Goal: Information Seeking & Learning: Learn about a topic

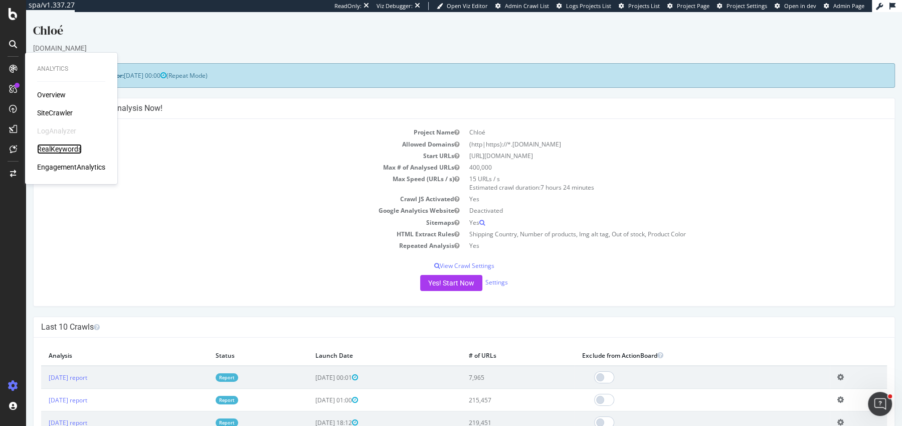
click at [56, 149] on div "RealKeywords" at bounding box center [59, 149] width 45 height 10
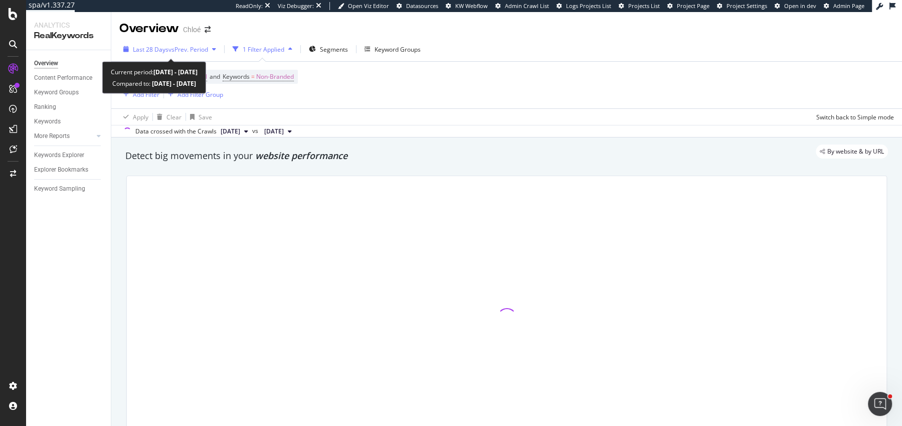
click at [142, 47] on span "Last 28 Days" at bounding box center [151, 49] width 36 height 9
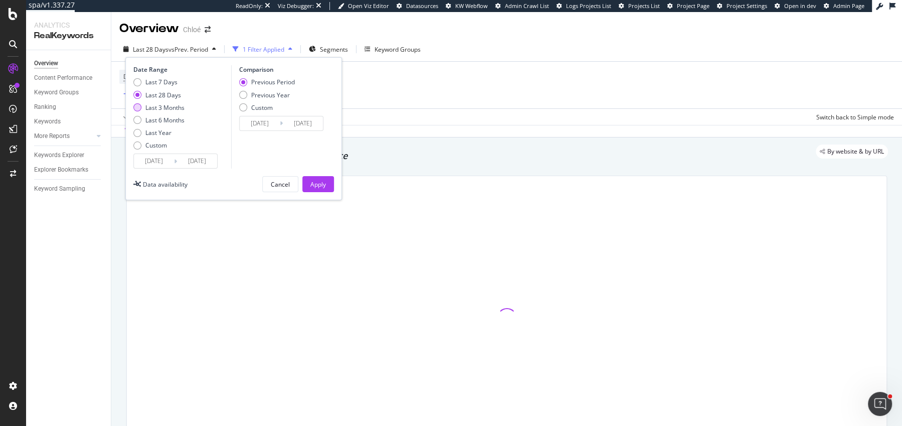
click at [146, 107] on div "Last 3 Months" at bounding box center [164, 107] width 39 height 9
type input "2025/06/13"
type input "2025/03/13"
type input "2025/06/12"
click at [264, 92] on div "Previous Year" at bounding box center [270, 95] width 39 height 9
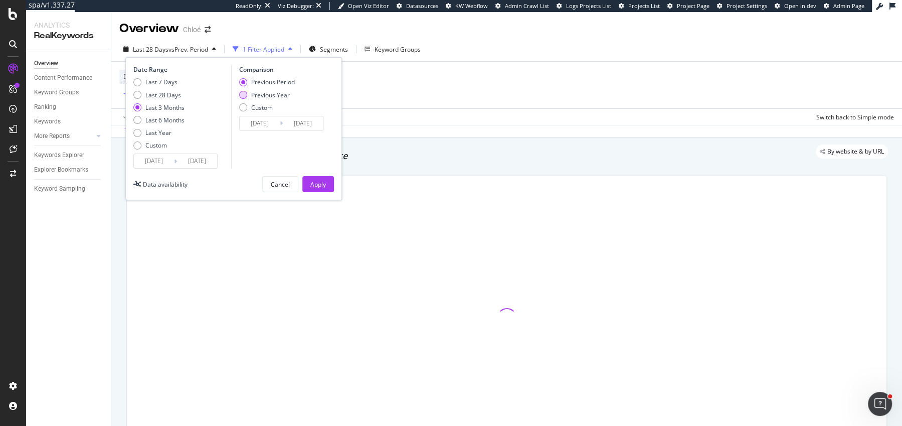
type input "2024/06/14"
type input "2024/09/13"
click at [313, 185] on div "Apply" at bounding box center [318, 184] width 16 height 9
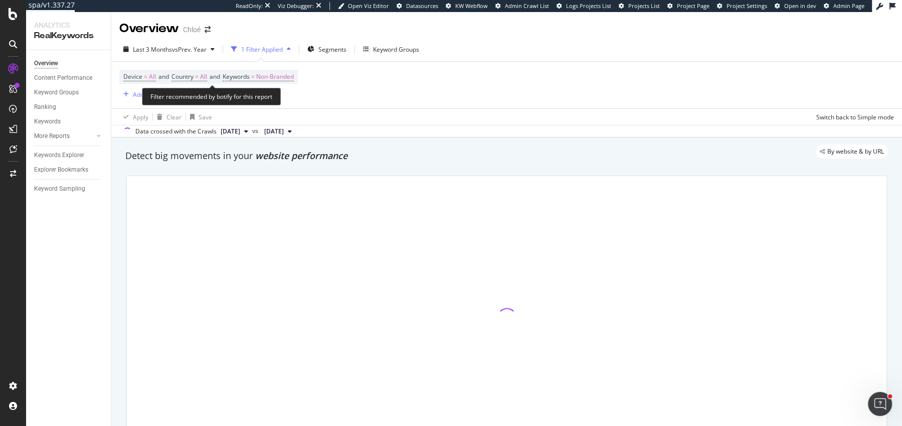
click at [262, 70] on span "Device = All and Country = All and Keywords = Non-Branded" at bounding box center [208, 77] width 171 height 14
click at [255, 74] on span "=" at bounding box center [253, 76] width 4 height 9
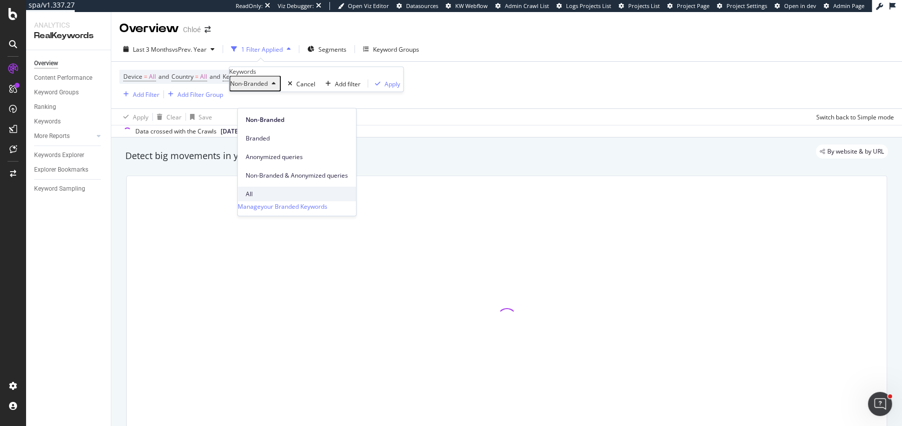
click at [253, 190] on span "All" at bounding box center [297, 194] width 102 height 9
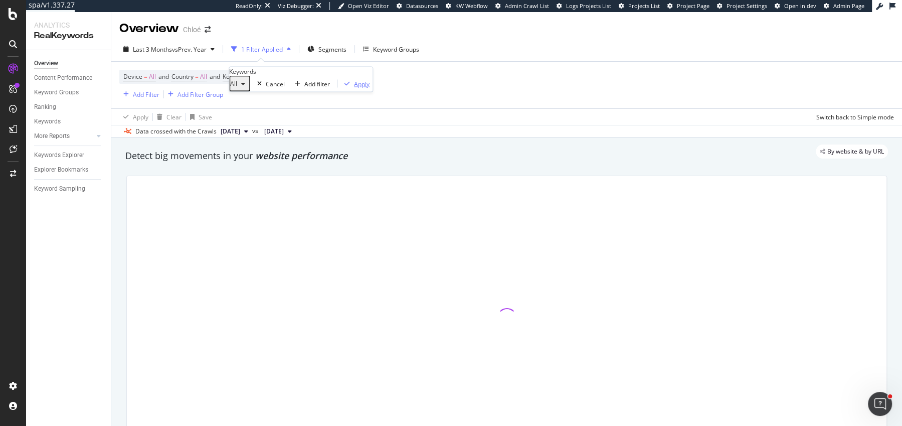
click at [341, 88] on div "Apply" at bounding box center [355, 83] width 29 height 9
click at [296, 125] on span "2024 Jun. 23rd" at bounding box center [278, 131] width 36 height 12
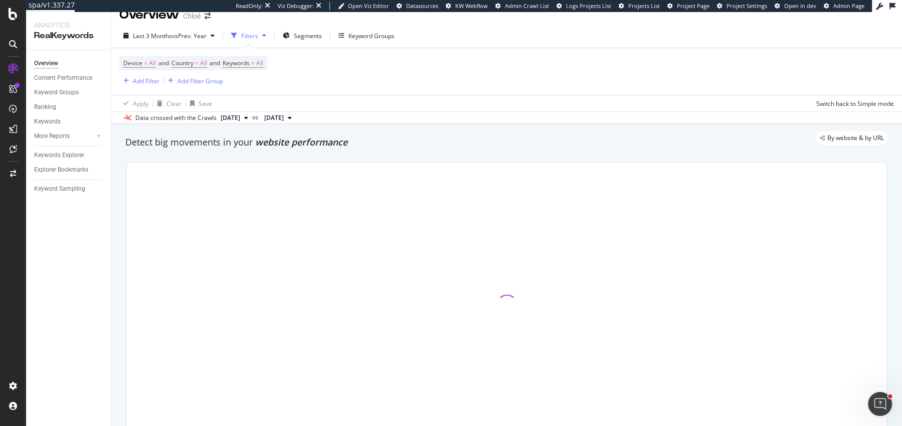
scroll to position [14, 0]
click at [323, 141] on div "By website & by URL" at bounding box center [501, 137] width 773 height 14
click at [332, 146] on span "website performance" at bounding box center [301, 141] width 92 height 12
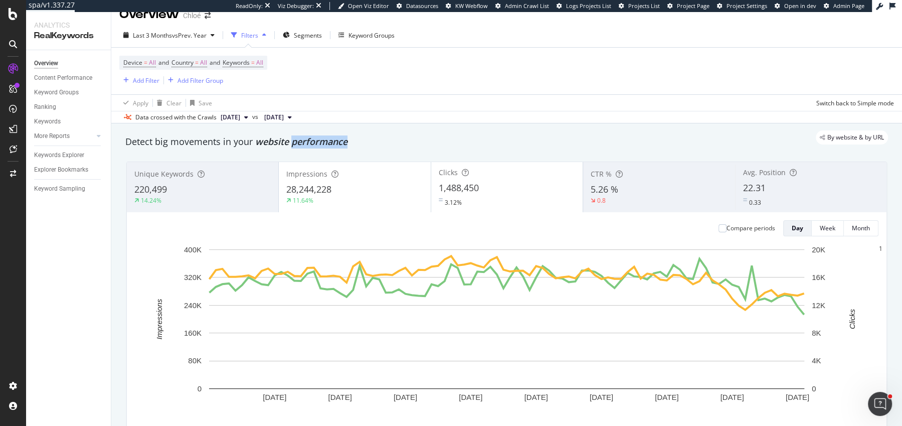
click at [332, 146] on span "website performance" at bounding box center [301, 141] width 92 height 12
click at [371, 146] on div "Detect big movements in your website performance" at bounding box center [506, 141] width 763 height 13
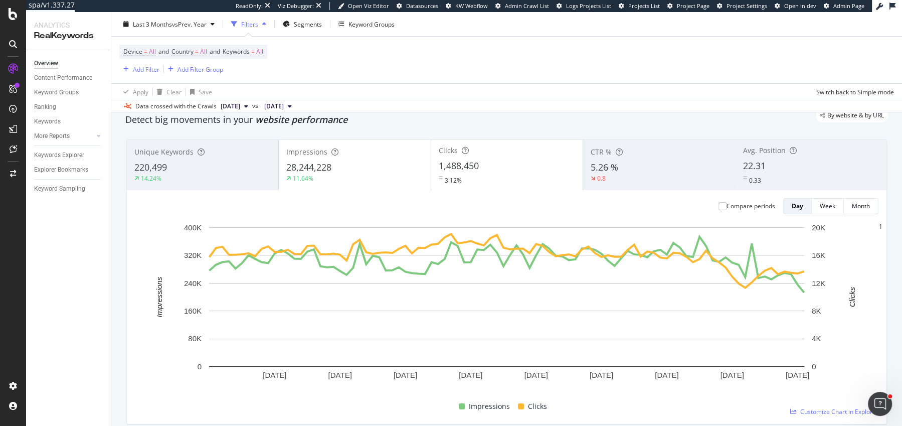
click at [721, 200] on div "Compare periods" at bounding box center [747, 206] width 57 height 16
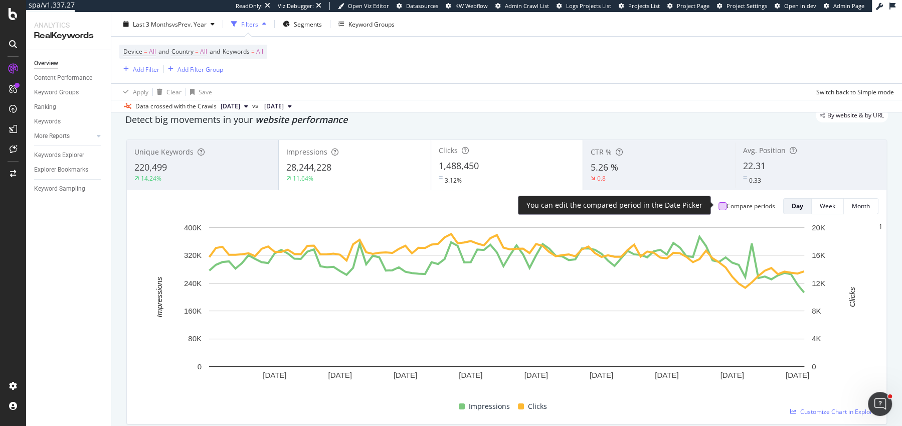
click at [721, 202] on div at bounding box center [723, 206] width 8 height 8
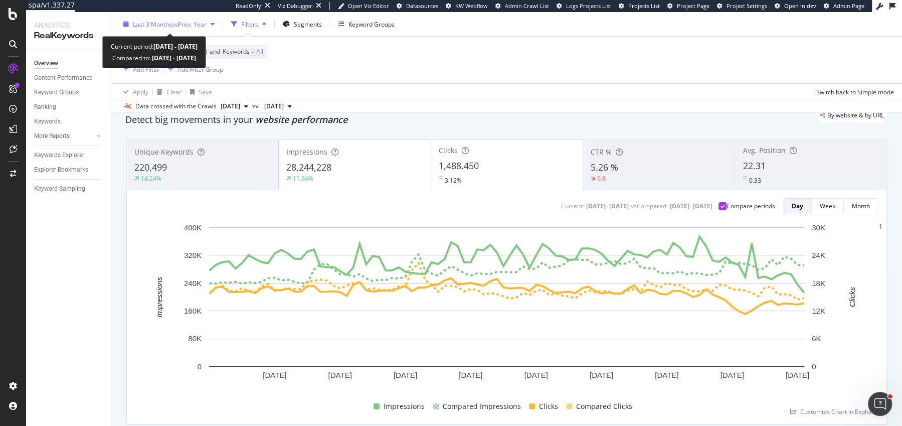
click at [179, 24] on span "vs Prev. Year" at bounding box center [189, 24] width 35 height 9
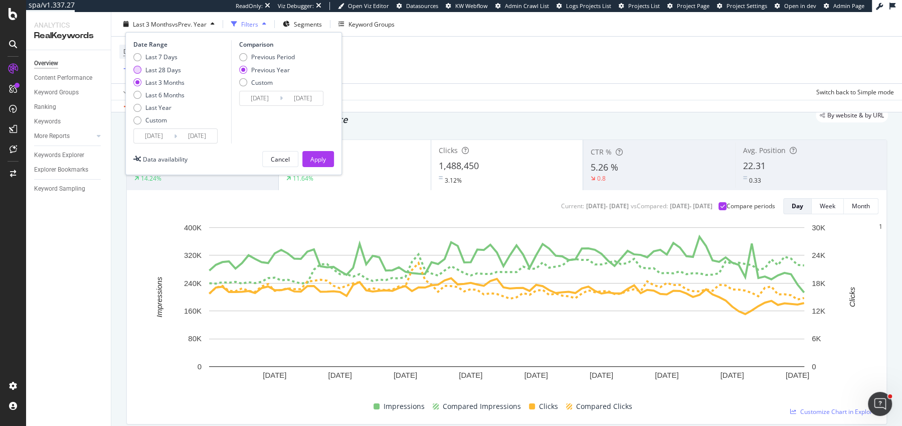
click at [162, 72] on div "Last 28 Days" at bounding box center [163, 69] width 36 height 9
type input "2025/08/16"
type input "2024/08/17"
click at [320, 156] on div "Apply" at bounding box center [318, 158] width 16 height 9
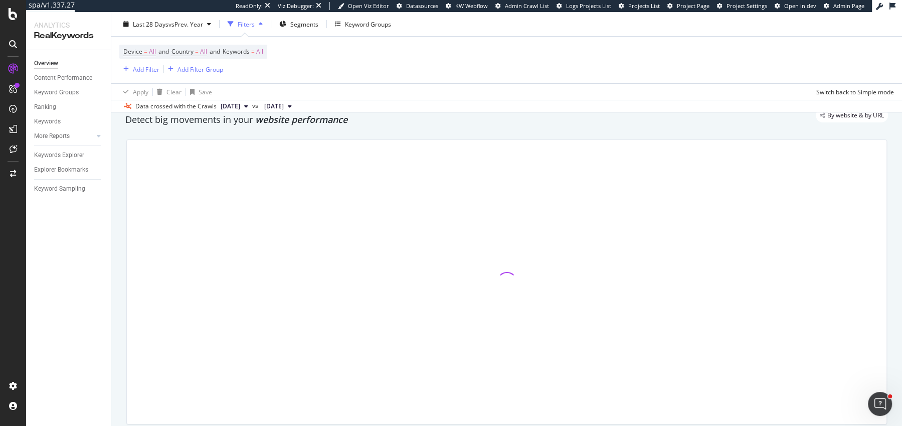
click at [322, 126] on div "Detect big movements in your website performance" at bounding box center [506, 119] width 773 height 23
click at [322, 123] on span "website performance" at bounding box center [301, 119] width 92 height 12
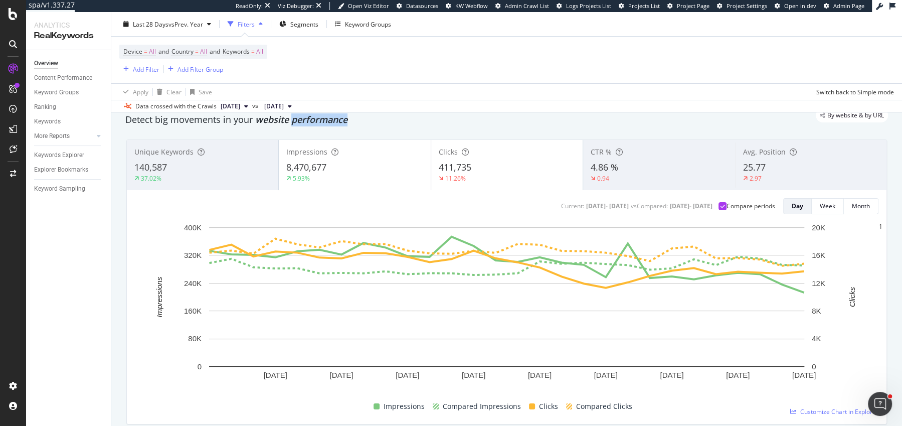
click at [322, 123] on span "website performance" at bounding box center [301, 119] width 92 height 12
click at [345, 123] on span "website performance" at bounding box center [301, 119] width 92 height 12
click at [405, 152] on div "Impressions" at bounding box center [354, 152] width 136 height 10
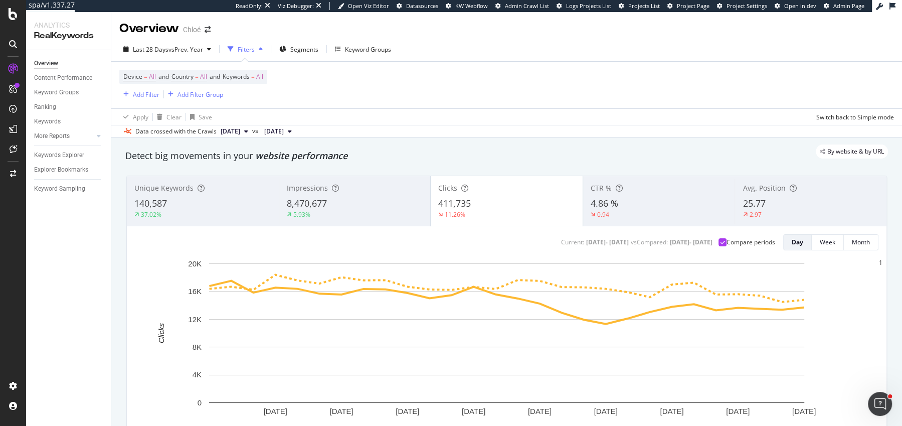
click at [839, 26] on div "Overview Chloé" at bounding box center [506, 24] width 791 height 25
click at [399, 159] on div "Detect big movements in your website performance" at bounding box center [506, 155] width 763 height 13
click at [312, 162] on div "Detect big movements in your website performance" at bounding box center [506, 155] width 763 height 13
click at [315, 160] on span "website performance" at bounding box center [301, 155] width 92 height 12
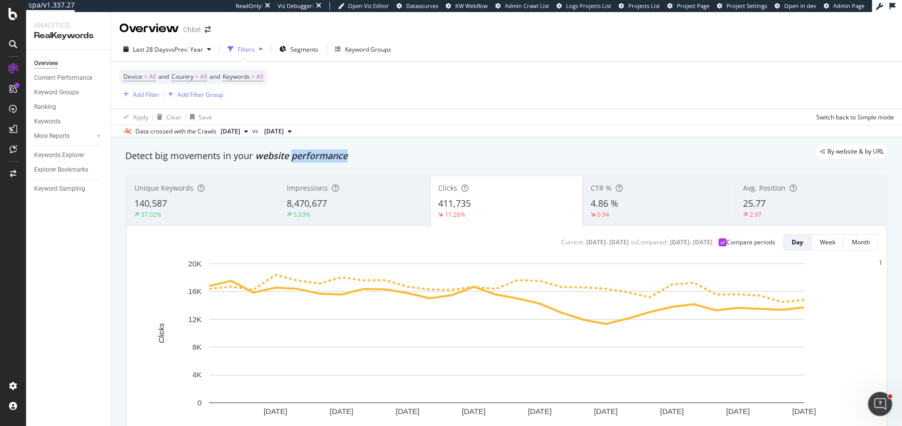
click at [315, 160] on span "website performance" at bounding box center [301, 155] width 92 height 12
click at [346, 160] on span "website performance" at bounding box center [301, 155] width 92 height 12
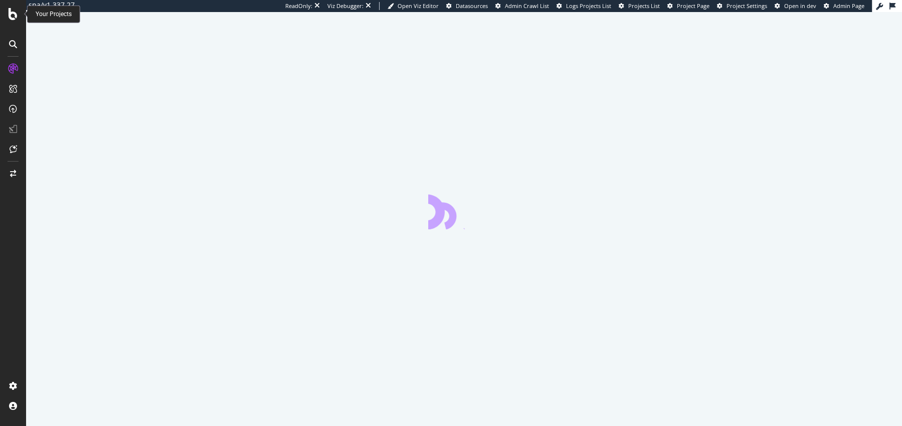
click at [16, 17] on icon at bounding box center [13, 14] width 9 height 12
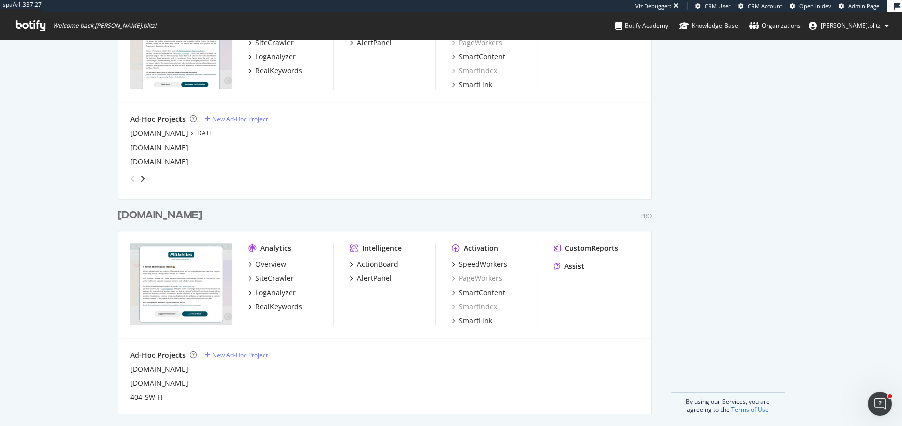
scroll to position [790, 0]
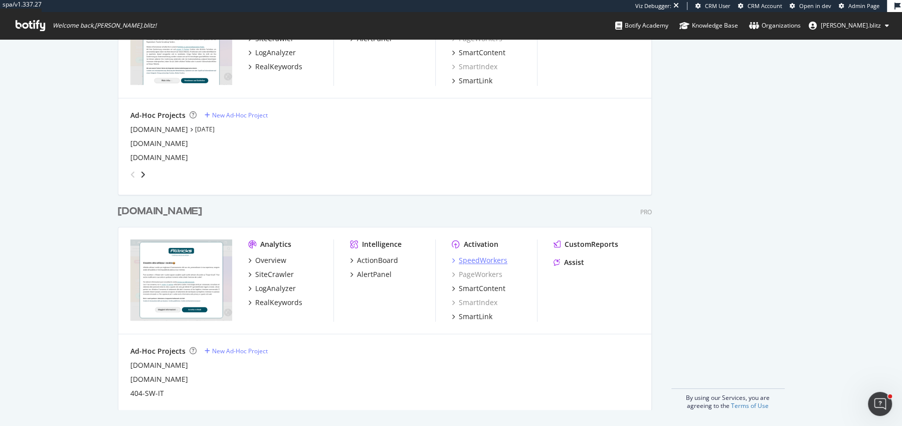
click at [494, 260] on div "SpeedWorkers" at bounding box center [483, 260] width 49 height 10
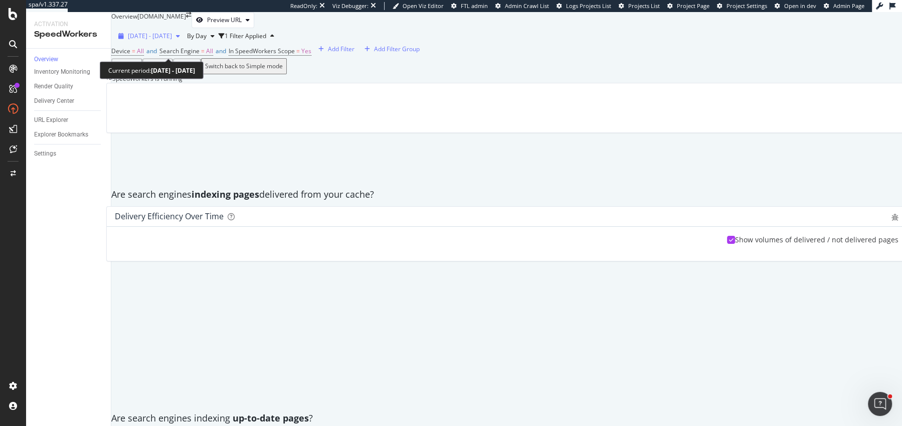
click at [170, 40] on span "2025 Aug. 19th - Sep. 15th" at bounding box center [150, 36] width 44 height 9
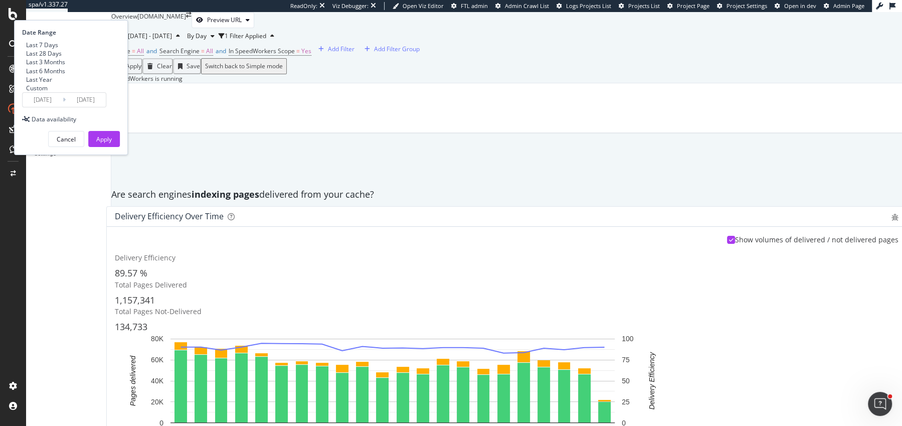
click at [170, 40] on span "2025 Aug. 19th - Sep. 15th" at bounding box center [150, 36] width 44 height 9
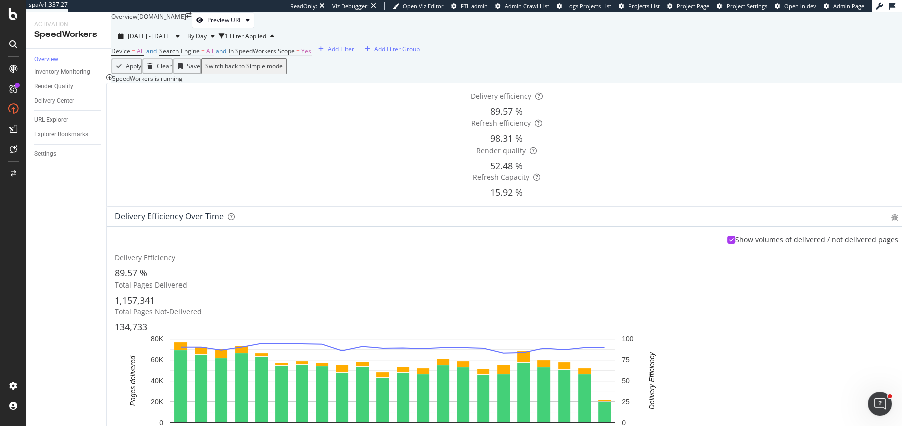
scroll to position [752, 0]
click at [65, 77] on div "Inventory Monitoring" at bounding box center [62, 72] width 56 height 11
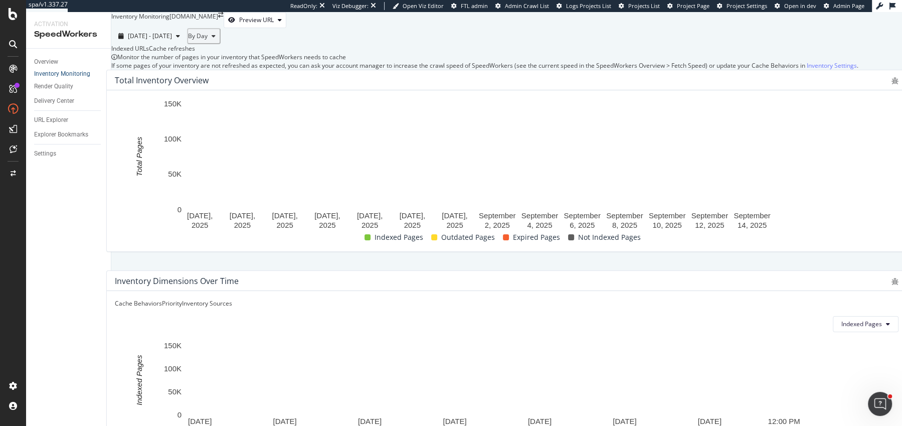
scroll to position [336, 0]
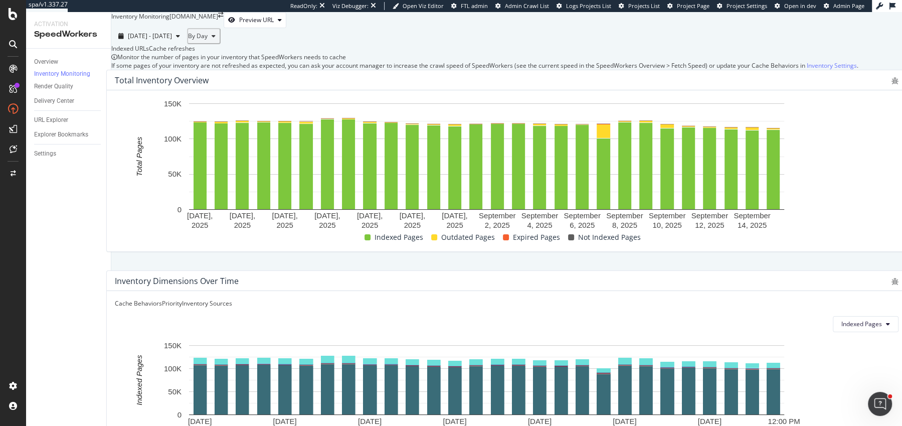
click at [59, 55] on div "Overview" at bounding box center [72, 62] width 77 height 15
click at [56, 62] on div "Overview" at bounding box center [46, 62] width 24 height 11
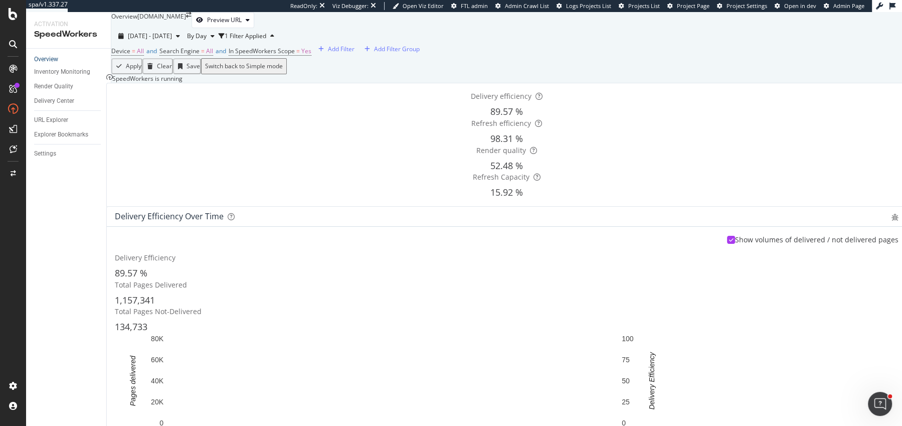
scroll to position [75, 0]
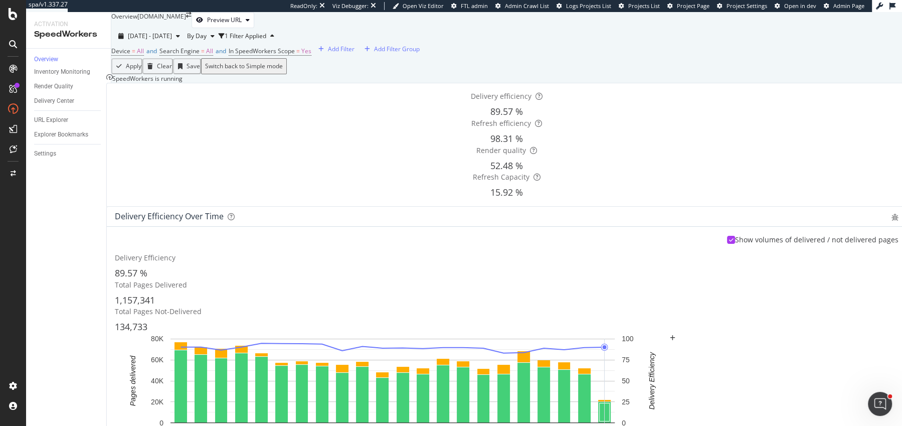
click at [670, 343] on rect "A chart." at bounding box center [392, 386] width 555 height 105
click at [192, 18] on icon "arrow-right-arrow-left" at bounding box center [189, 15] width 6 height 6
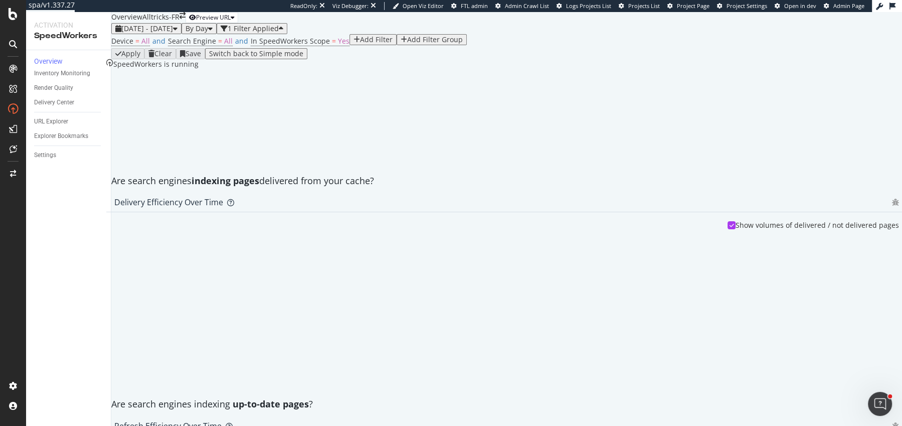
scroll to position [99, 0]
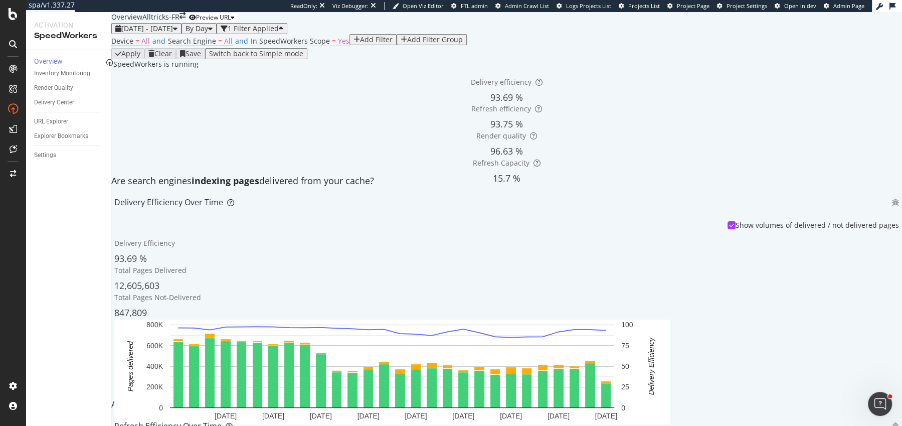
click at [893, 336] on div "Delivery Efficiency over time Show volumes of delivered / not delivered pages D…" at bounding box center [506, 292] width 801 height 201
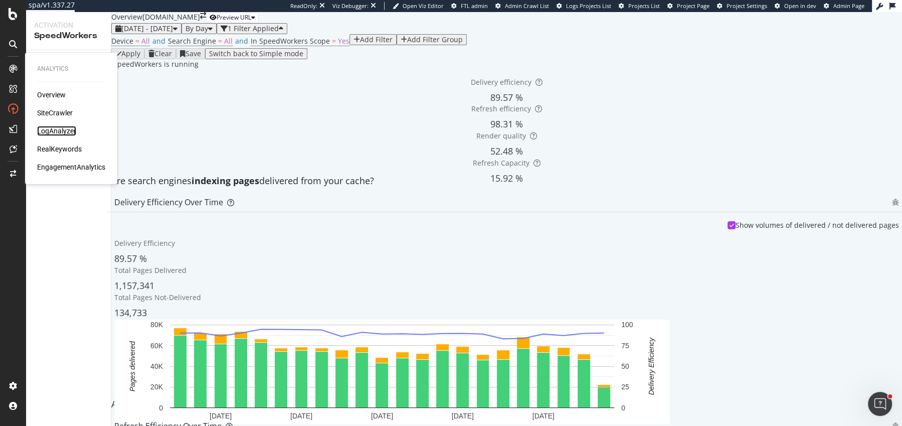
click at [65, 130] on div "LogAnalyzer" at bounding box center [56, 131] width 39 height 10
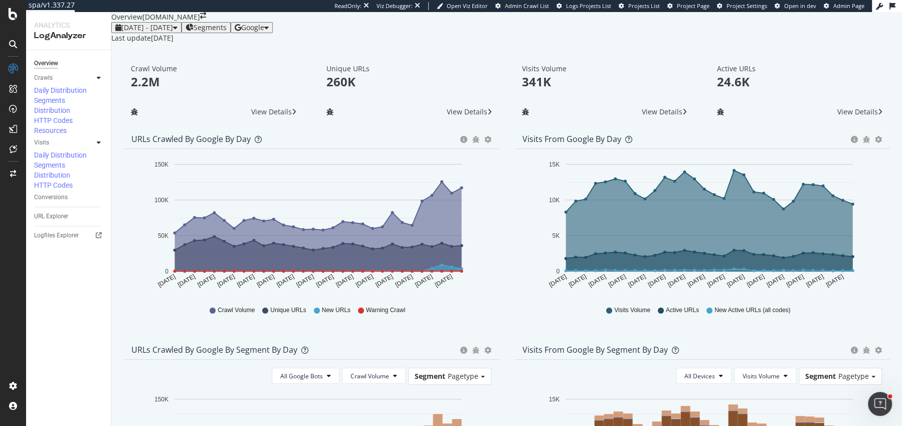
click at [507, 129] on div "Visits Volume 341K View Details" at bounding box center [605, 92] width 196 height 74
click at [241, 31] on icon "button" at bounding box center [238, 27] width 7 height 7
click at [269, 32] on div "Google" at bounding box center [252, 28] width 34 height 8
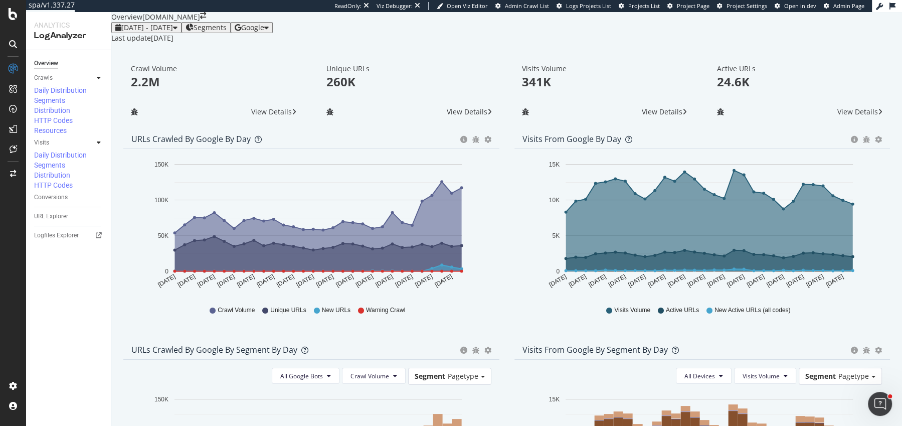
click at [508, 120] on div "Visits Volume 341K View Details" at bounding box center [605, 92] width 196 height 74
click at [509, 264] on div "Visits from Google by day Area Table Hold CMD (⌘) while clicking to filter the …" at bounding box center [702, 234] width 391 height 211
click at [264, 32] on span "Google" at bounding box center [252, 28] width 23 height 10
click at [819, 45] on div "Bing" at bounding box center [813, 40] width 69 height 15
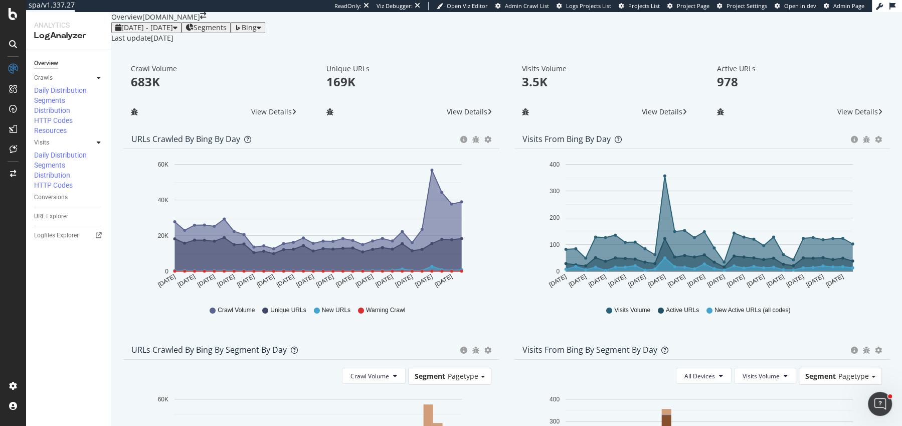
click at [877, 43] on div "Last update Sep. 15, 2025" at bounding box center [506, 38] width 791 height 10
click at [261, 32] on div "Bing" at bounding box center [248, 28] width 27 height 8
click at [825, 60] on span "OpenAI" at bounding box center [829, 58] width 37 height 9
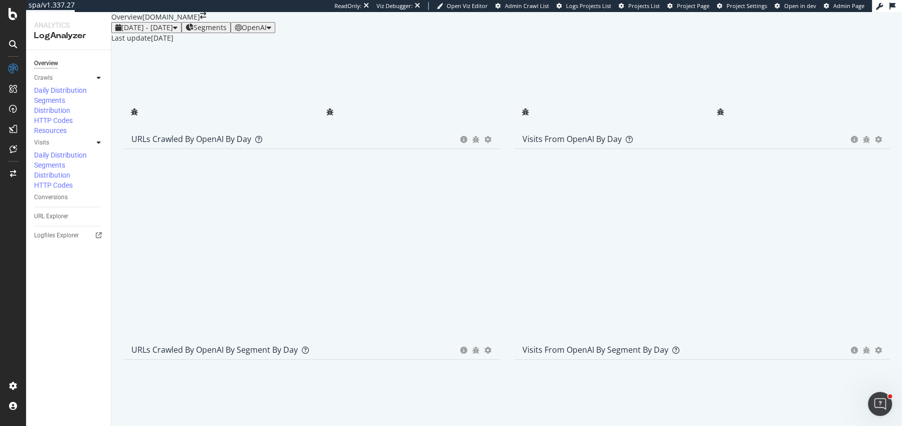
click at [507, 129] on div at bounding box center [605, 92] width 196 height 74
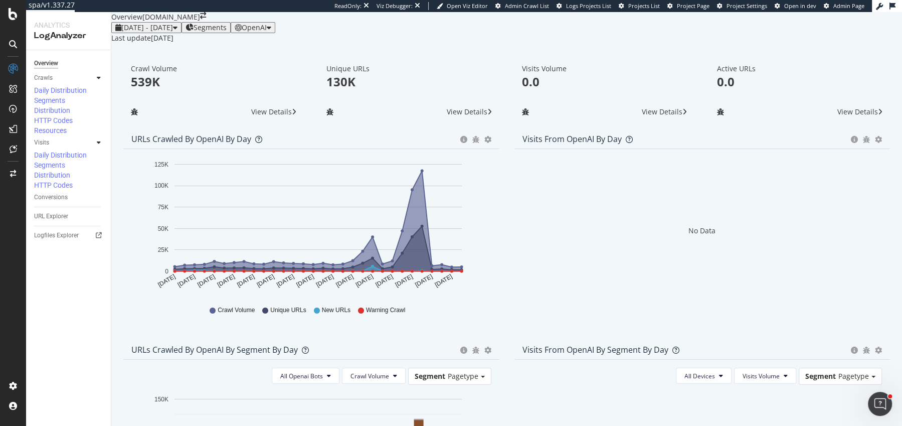
click at [267, 32] on span "OpenAI" at bounding box center [254, 28] width 25 height 10
click at [811, 71] on div "Other AI Bots" at bounding box center [812, 77] width 69 height 15
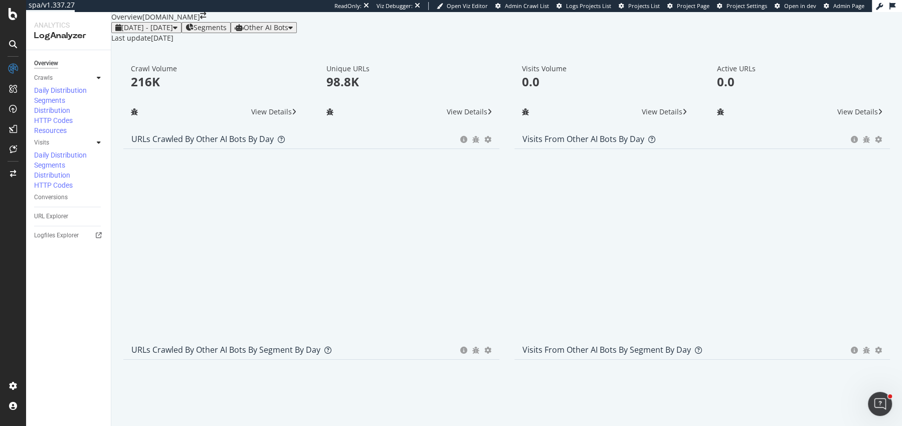
click at [509, 129] on div "Visits Volume 0.0 View Details" at bounding box center [605, 92] width 196 height 74
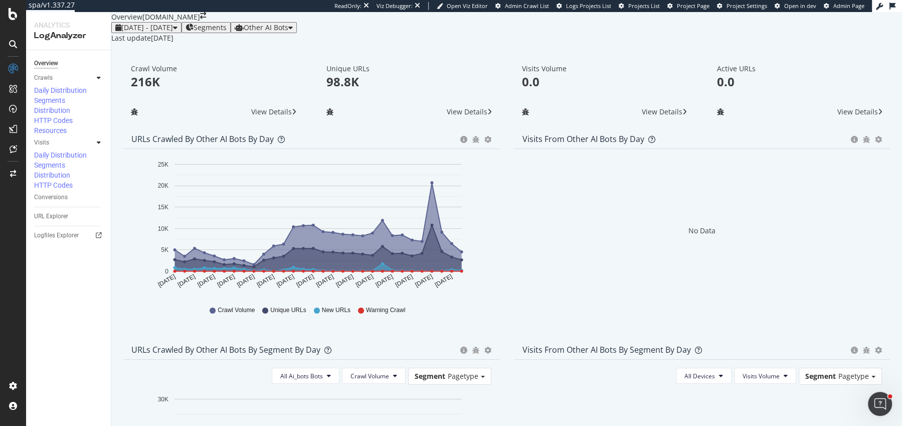
click at [858, 43] on div "Last update Sep. 15, 2025" at bounding box center [506, 38] width 791 height 10
click at [288, 32] on span "Other AI Bots" at bounding box center [266, 28] width 45 height 10
click at [795, 29] on div "Bing" at bounding box center [792, 38] width 71 height 19
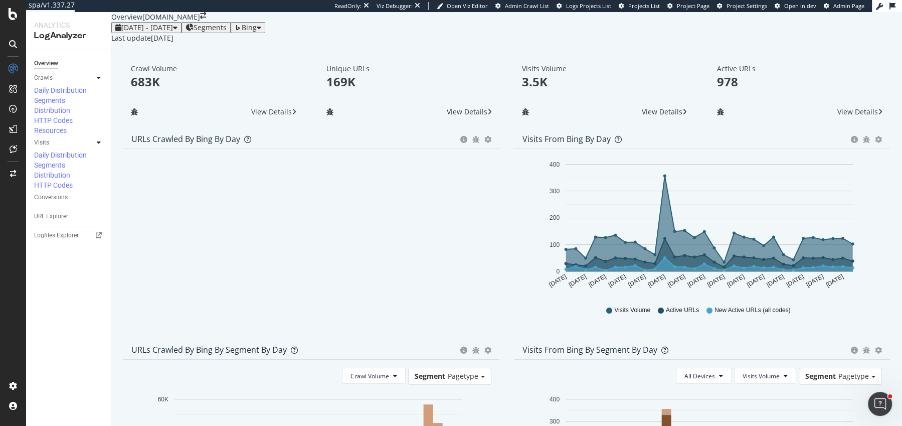
click at [896, 33] on div "2025 Aug. 15th - Sep. 13th Segments Bing" at bounding box center [506, 27] width 791 height 11
click at [257, 32] on span "Bing" at bounding box center [249, 28] width 15 height 10
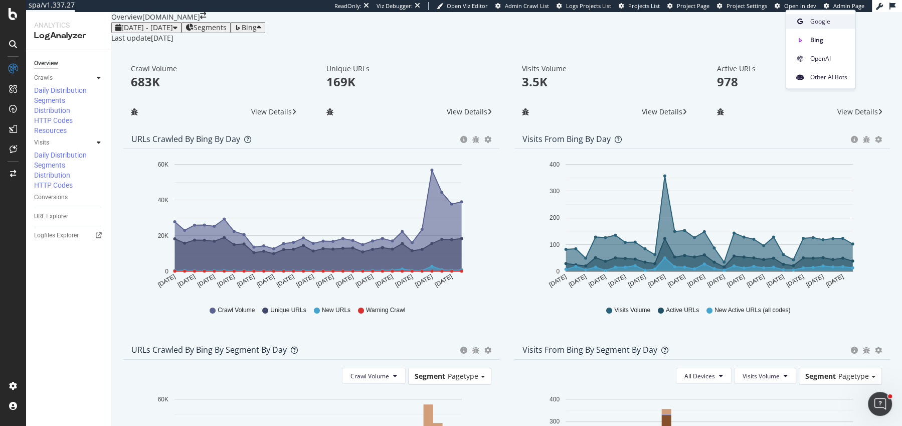
click at [797, 14] on div "Google" at bounding box center [821, 21] width 69 height 15
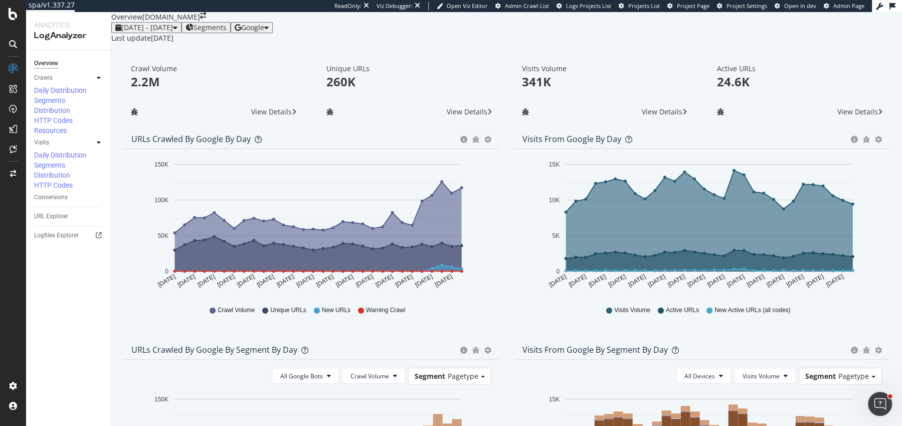
click at [507, 129] on div "Visits Volume 341K View Details" at bounding box center [605, 92] width 196 height 74
click at [63, 116] on div "ActionBoard" at bounding box center [56, 115] width 39 height 10
click at [868, 33] on div "2025 Aug. 15th - Sep. 13th Segments Google" at bounding box center [506, 27] width 791 height 11
click at [264, 32] on span "Google" at bounding box center [252, 28] width 23 height 10
click at [824, 38] on span "Bing" at bounding box center [821, 40] width 37 height 9
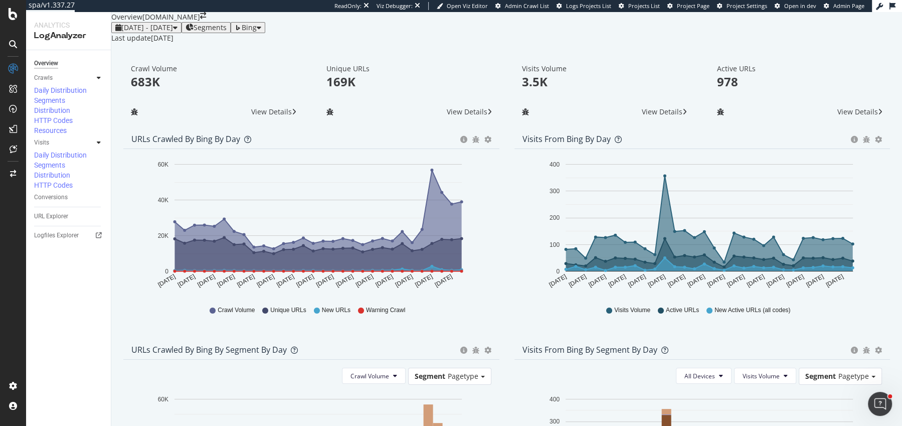
click at [242, 31] on icon "button" at bounding box center [238, 27] width 7 height 7
click at [820, 19] on span "Google" at bounding box center [829, 21] width 37 height 9
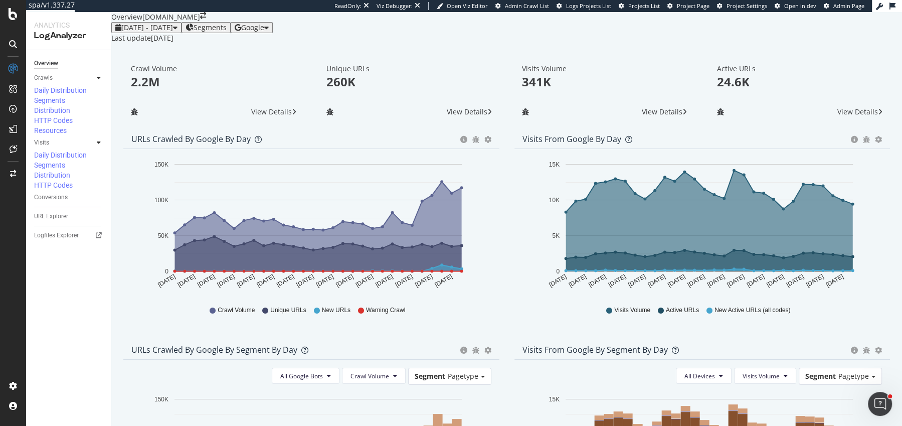
scroll to position [209, 0]
click at [401, 368] on button "Crawl Volume" at bounding box center [374, 376] width 64 height 16
click at [313, 372] on span "All Google Bots" at bounding box center [301, 376] width 43 height 9
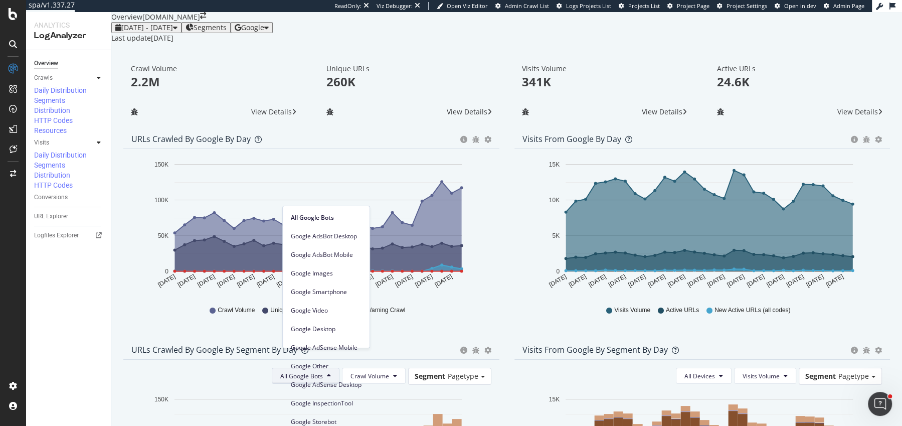
click at [313, 372] on span "All Google Bots" at bounding box center [301, 376] width 43 height 9
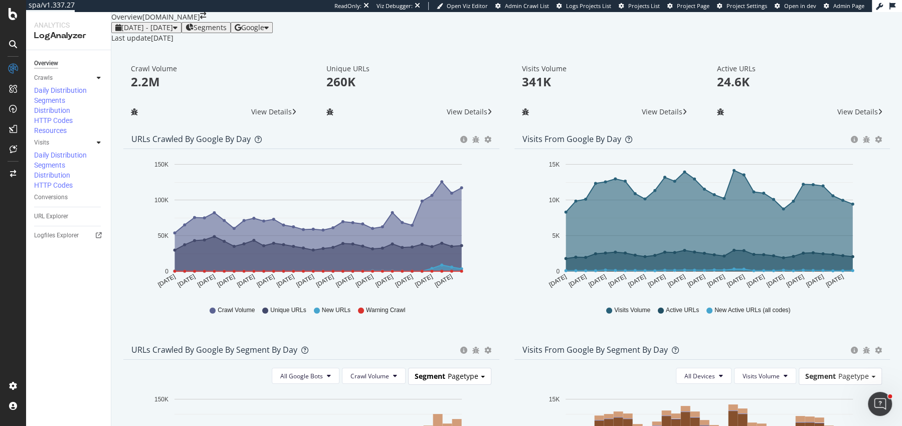
click at [436, 371] on span "Segment" at bounding box center [430, 376] width 31 height 10
click at [445, 371] on span "Segment" at bounding box center [430, 376] width 31 height 10
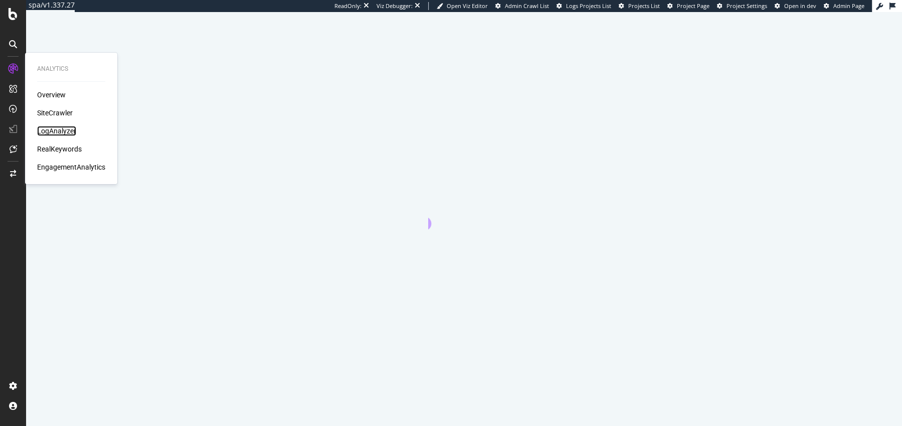
click at [52, 130] on div "LogAnalyzer" at bounding box center [56, 131] width 39 height 10
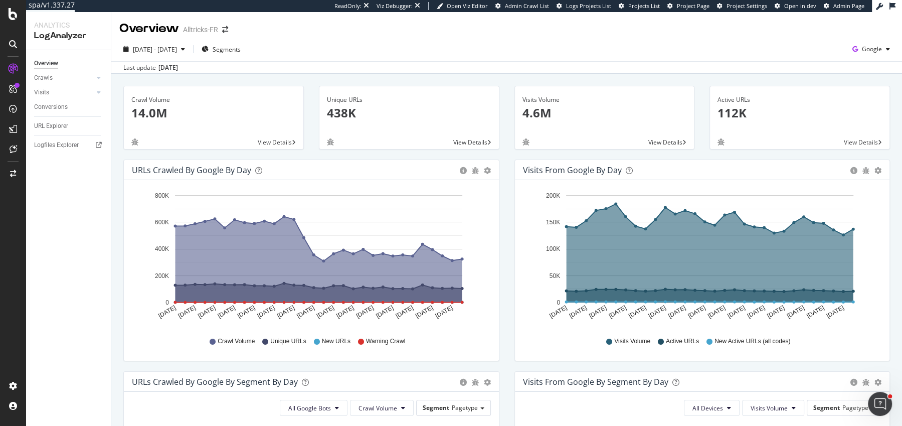
click at [168, 66] on div "Sep. 15, 2025" at bounding box center [169, 67] width 20 height 9
click at [168, 57] on button "2025 Aug. 15th - Sep. 13th" at bounding box center [154, 49] width 70 height 16
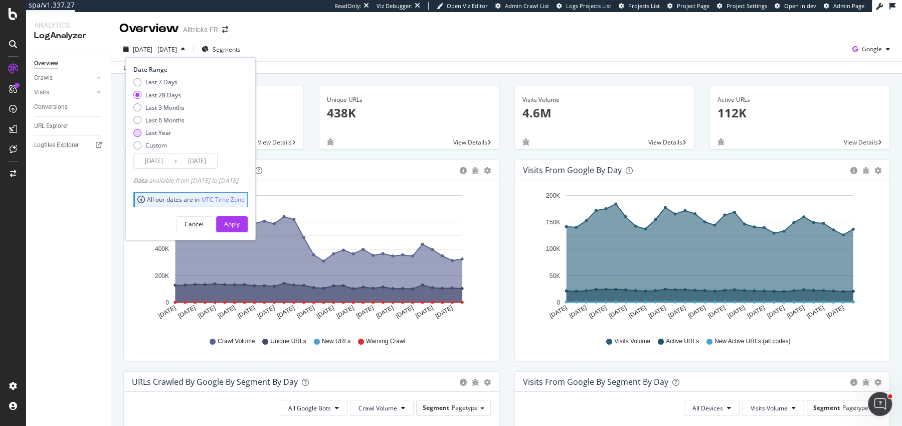
click at [154, 134] on div "Last Year" at bounding box center [158, 132] width 26 height 9
type input "2024/09/14"
click at [240, 217] on div "Apply" at bounding box center [232, 224] width 16 height 15
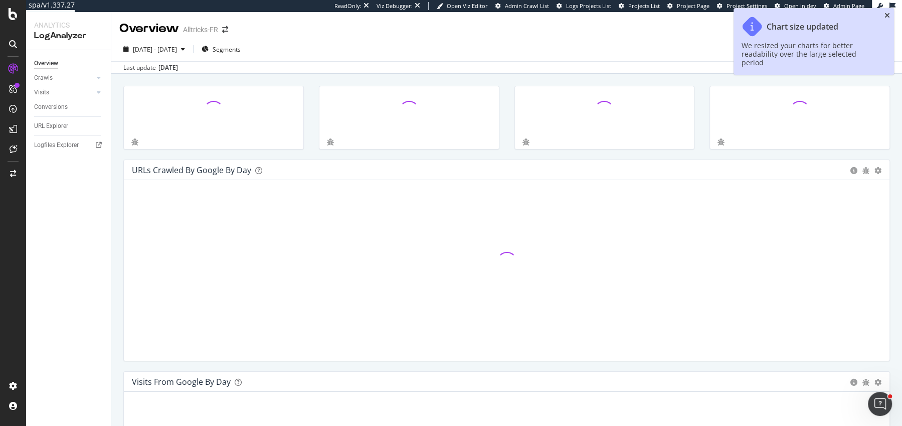
click at [888, 13] on icon "close toast" at bounding box center [888, 15] width 6 height 7
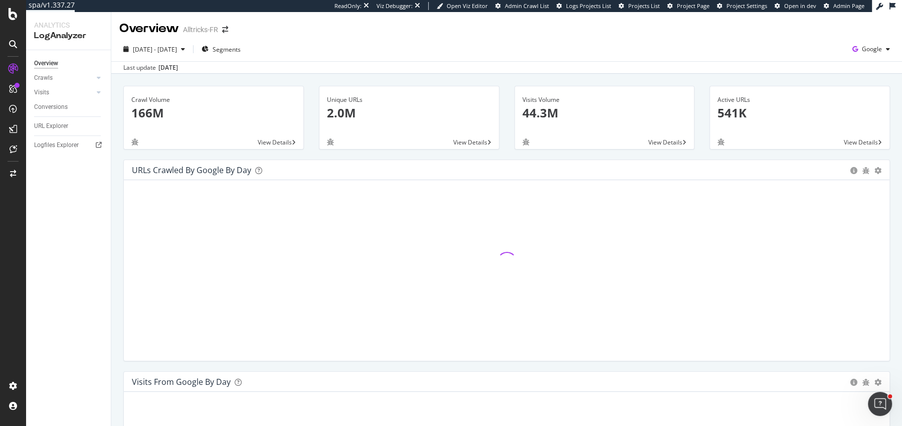
click at [507, 117] on div "Visits Volume 44.3M View Details" at bounding box center [605, 123] width 196 height 74
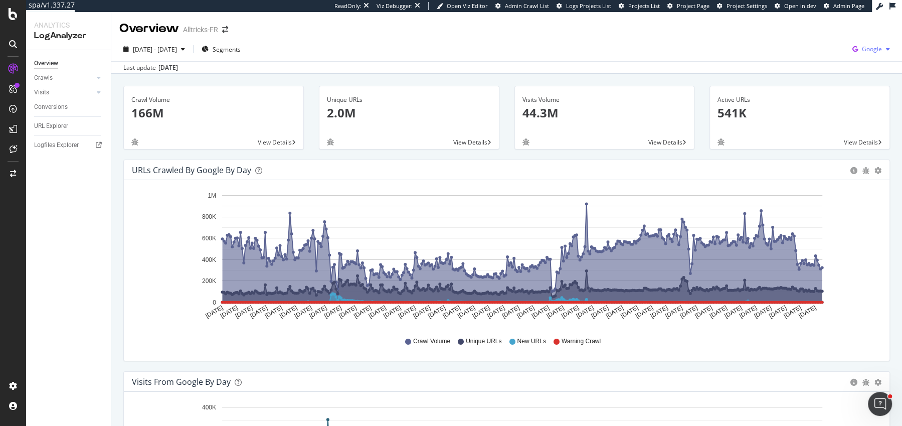
click at [874, 45] on span "Google" at bounding box center [872, 49] width 20 height 9
click at [813, 41] on span "Bing" at bounding box center [821, 40] width 37 height 9
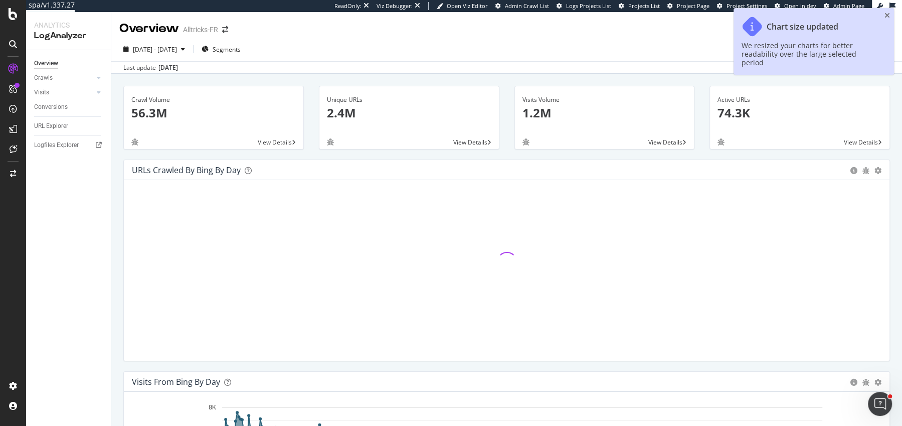
click at [119, 128] on div "Crawl Volume 56.3M View Details" at bounding box center [214, 123] width 196 height 74
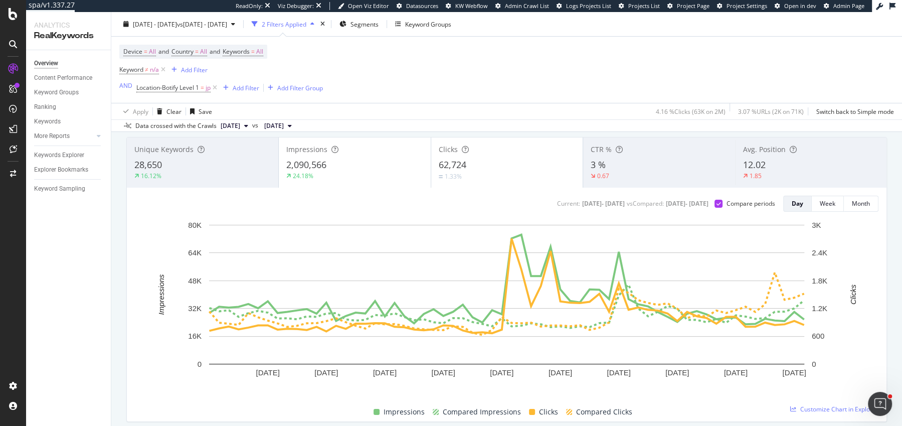
scroll to position [61, 0]
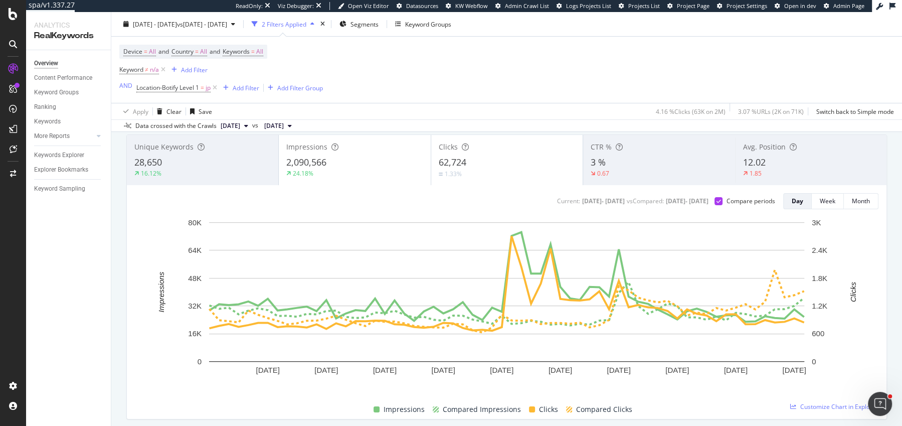
click at [543, 130] on div "Data crossed with the Crawls [DATE] vs [DATE]" at bounding box center [506, 125] width 791 height 12
click at [183, 89] on span "Location-Botify Level 1" at bounding box center [167, 87] width 63 height 9
click at [347, 22] on icon "button" at bounding box center [343, 24] width 7 height 6
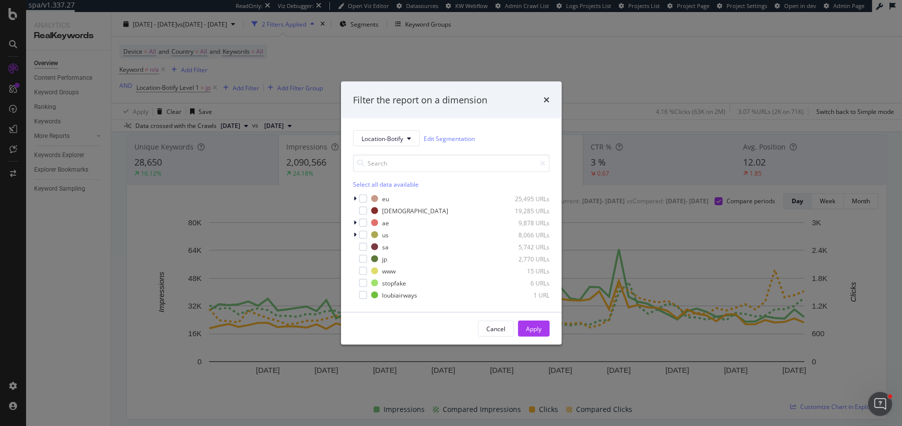
click at [416, 58] on div "Filter the report on a dimension Location-Botify Edit Segmentation Select all d…" at bounding box center [451, 213] width 902 height 426
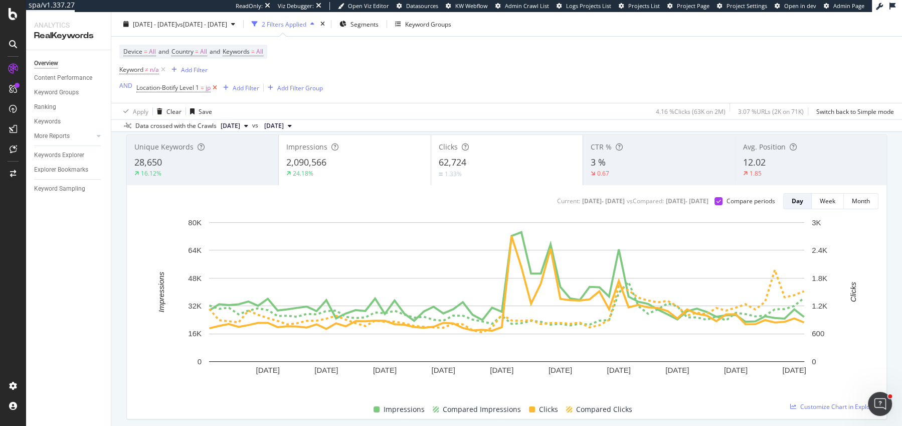
click at [213, 86] on icon at bounding box center [215, 88] width 9 height 10
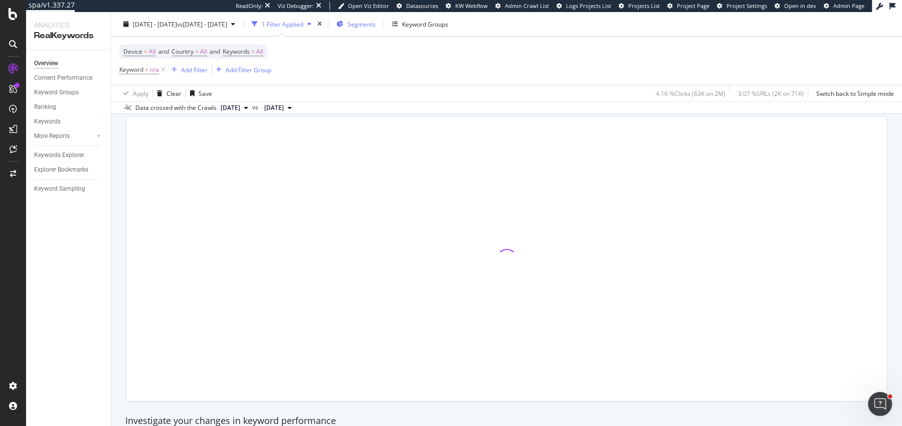
click at [376, 30] on div "Segments" at bounding box center [356, 24] width 39 height 15
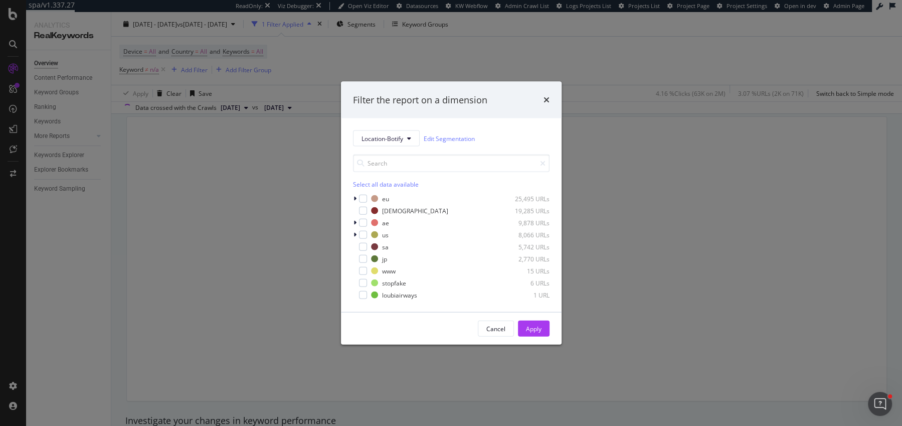
scroll to position [43, 0]
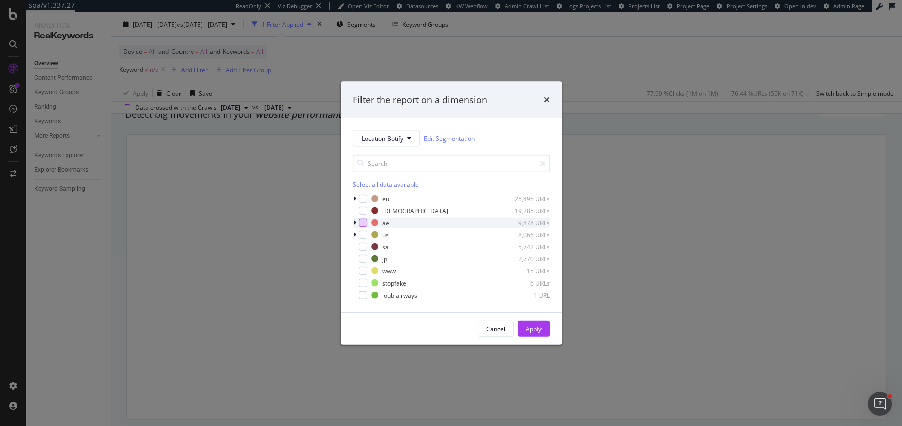
click at [363, 221] on div "modal" at bounding box center [363, 223] width 8 height 8
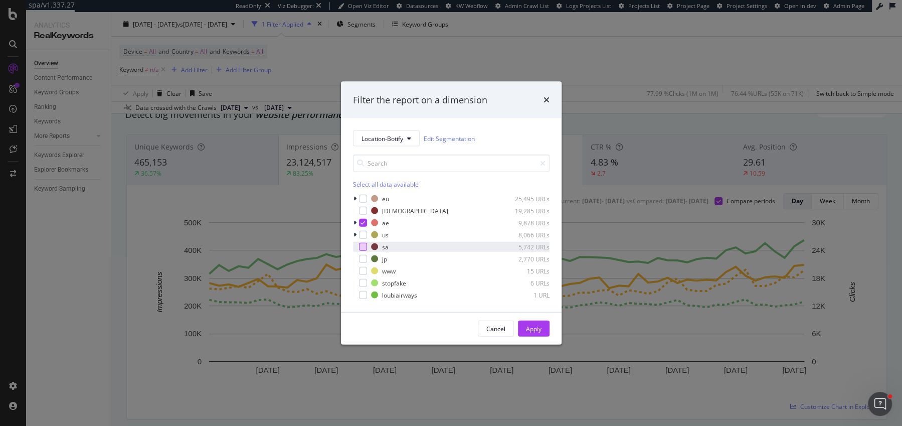
click at [363, 249] on div "modal" at bounding box center [363, 247] width 8 height 8
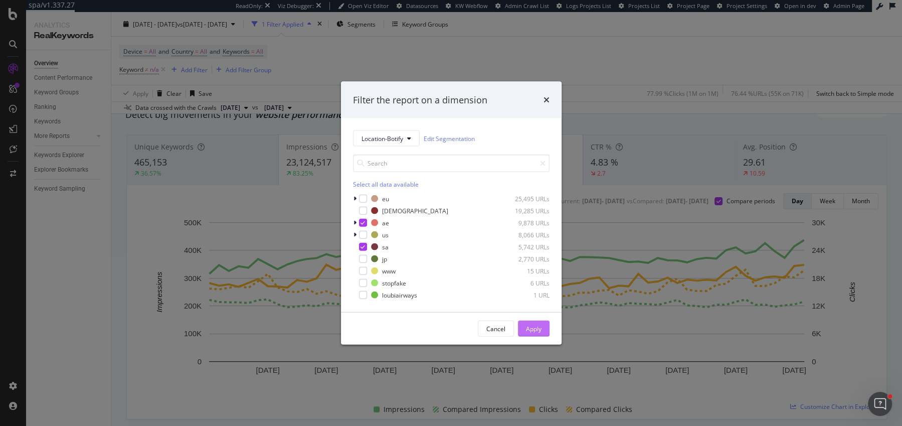
click at [538, 331] on div "Apply" at bounding box center [534, 328] width 16 height 9
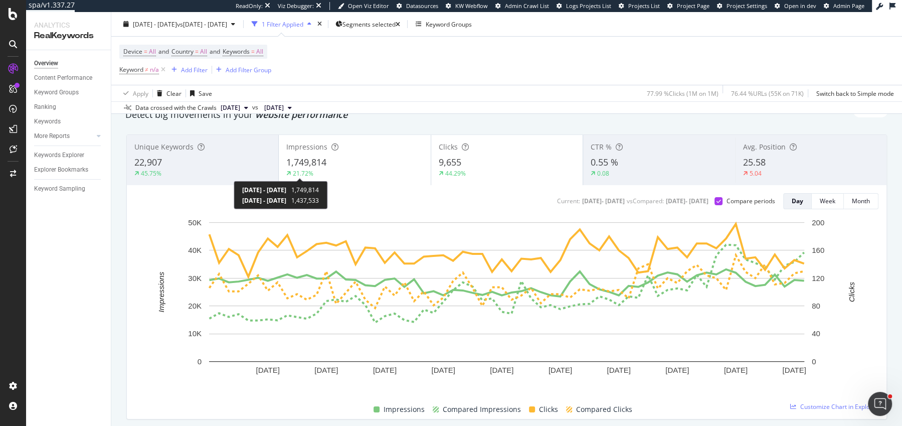
scroll to position [42, 0]
